Goal: Information Seeking & Learning: Learn about a topic

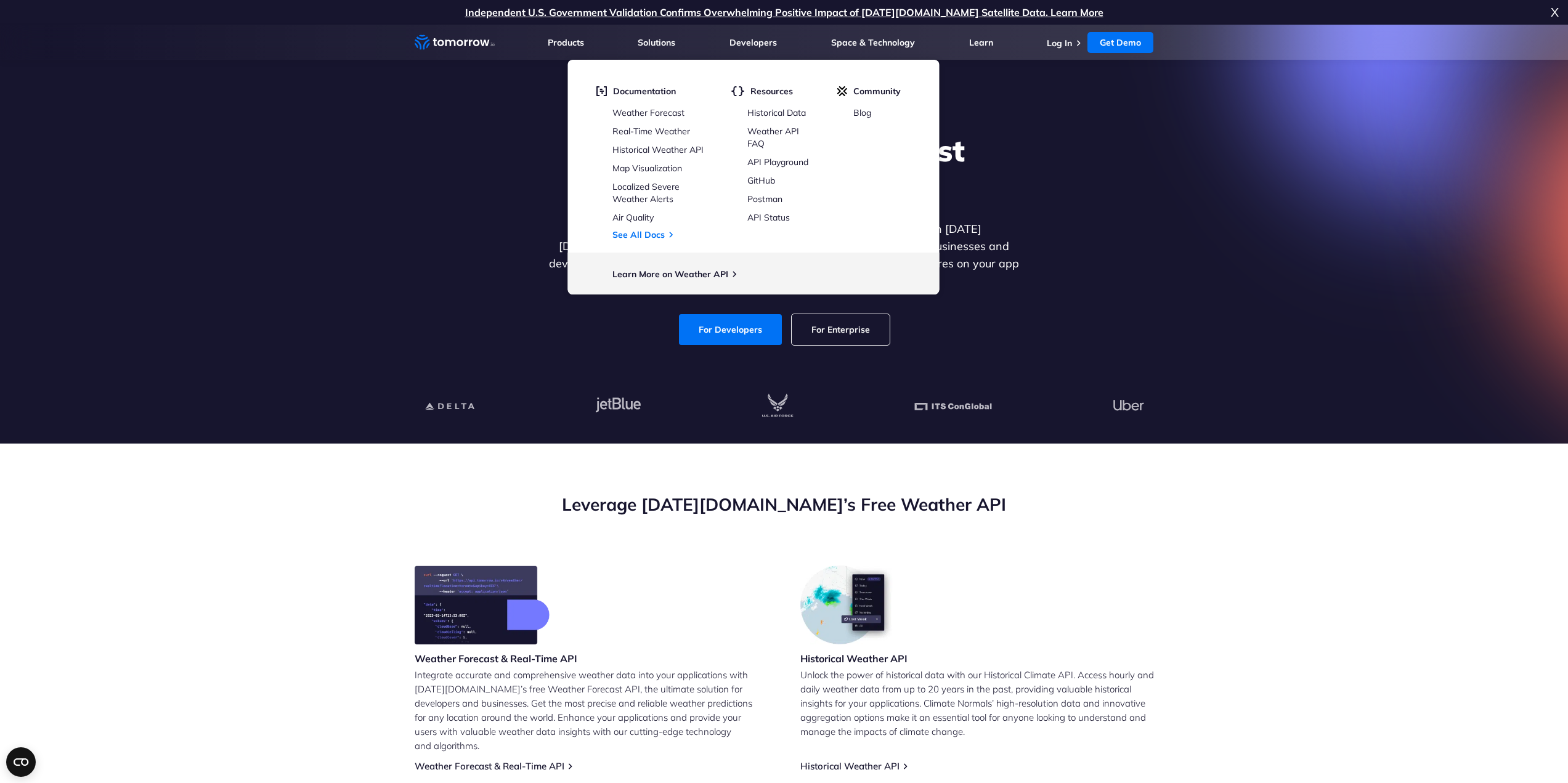
click at [1240, 333] on section "Explore the World’s Best Weather API Get reliable and precise weather data thro…" at bounding box center [784, 235] width 1568 height 420
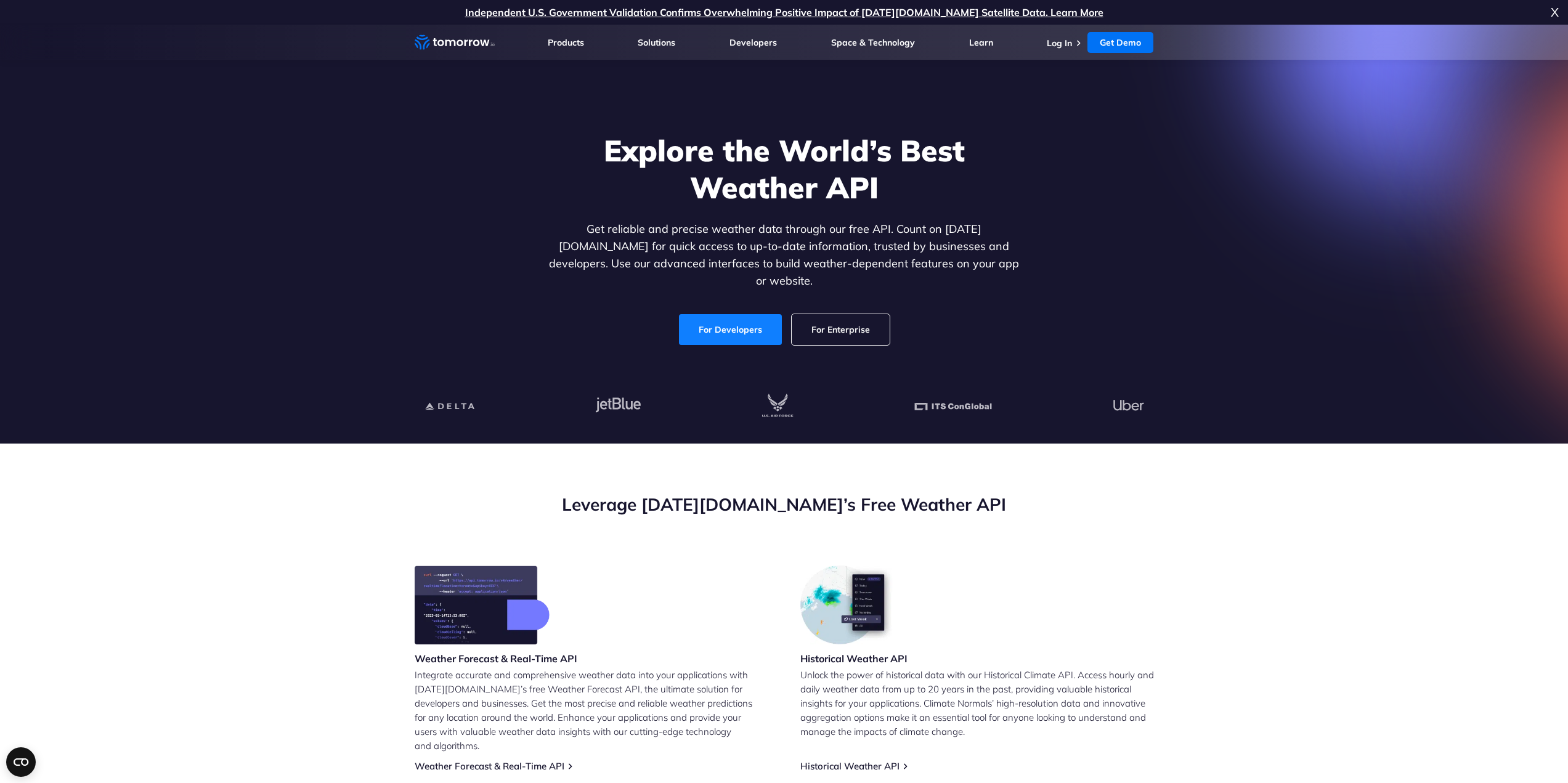
click at [760, 314] on link "For Developers" at bounding box center [730, 330] width 102 height 31
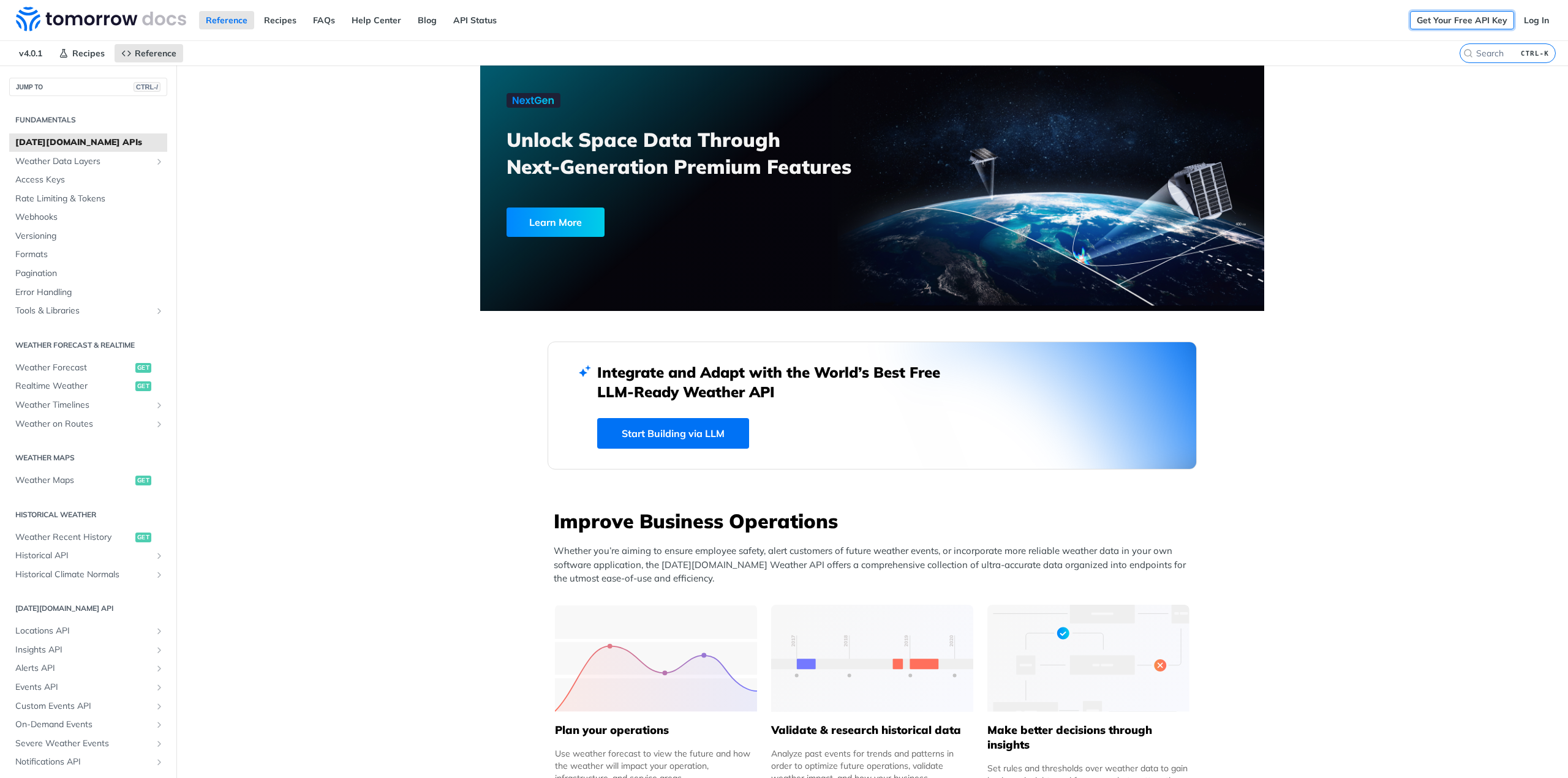
click at [1487, 20] on link "Get Your Free API Key" at bounding box center [1462, 19] width 104 height 18
click at [1529, 20] on link "Log In" at bounding box center [1536, 19] width 38 height 18
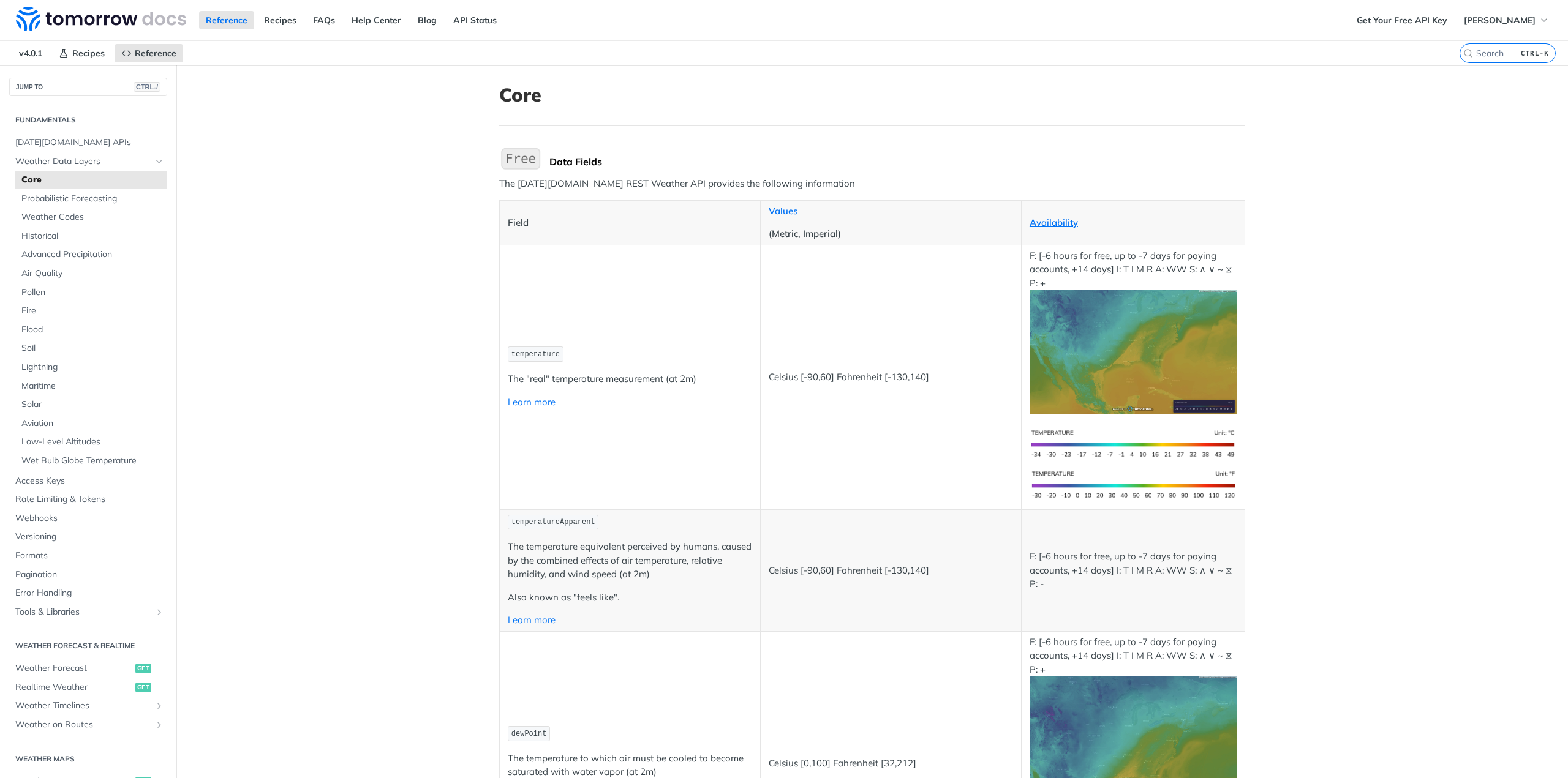
click at [847, 97] on h1 "Core" at bounding box center [872, 94] width 747 height 22
click at [527, 451] on td "temperature The "real" temperature measurement (at 2m) Learn more" at bounding box center [630, 377] width 261 height 264
